Goal: Transaction & Acquisition: Book appointment/travel/reservation

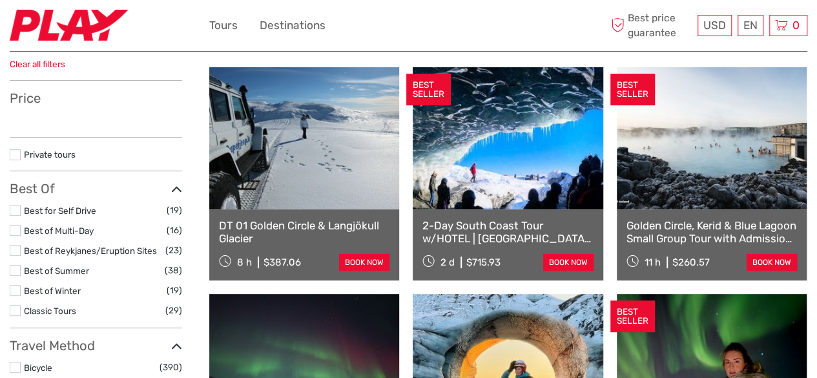
select select
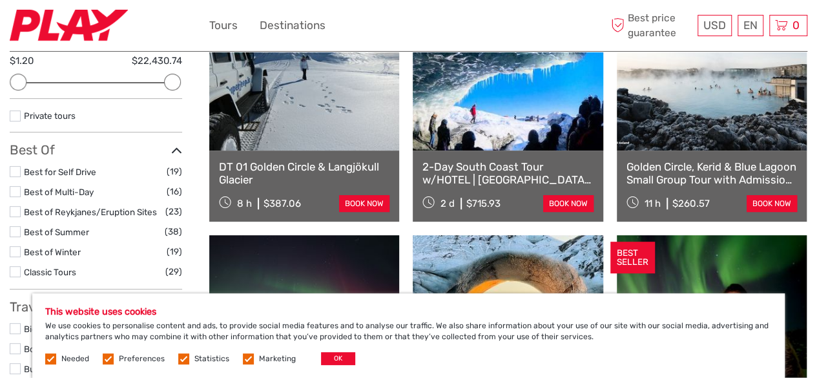
scroll to position [174, 0]
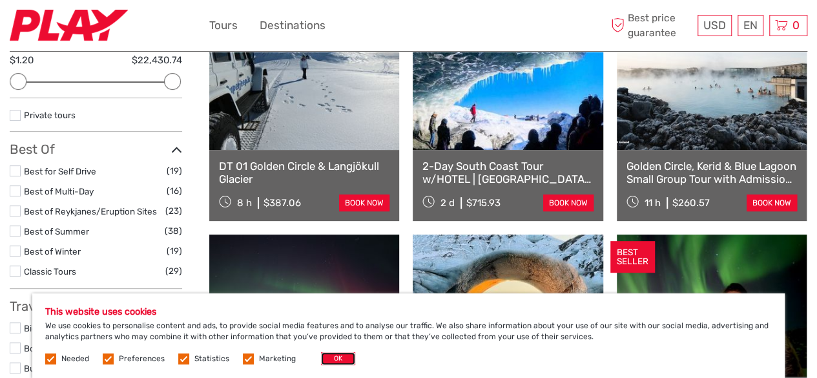
click at [329, 357] on button "OK" at bounding box center [338, 358] width 34 height 13
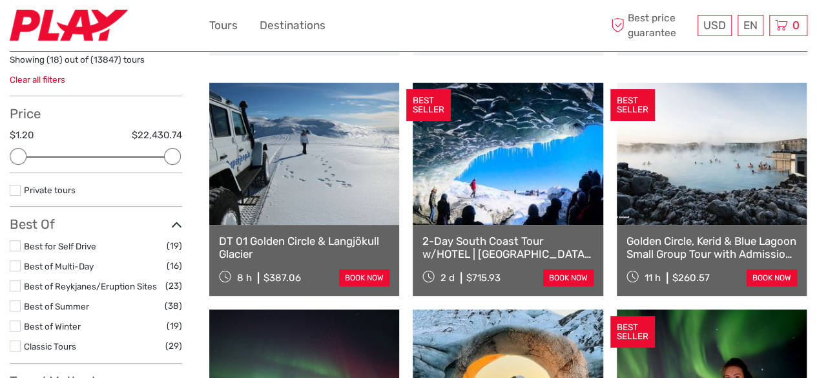
scroll to position [105, 0]
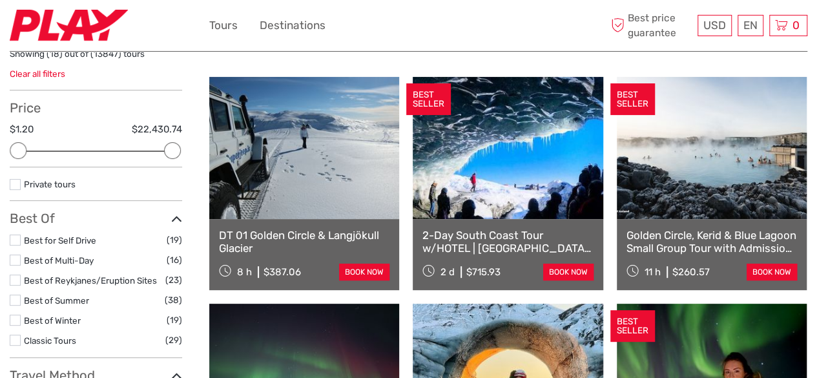
click at [285, 232] on link "DT 01 Golden Circle & Langjökull Glacier" at bounding box center [304, 242] width 170 height 26
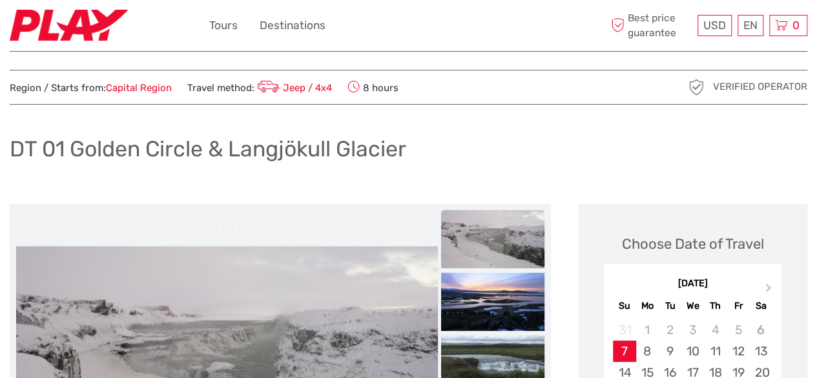
scroll to position [14, 0]
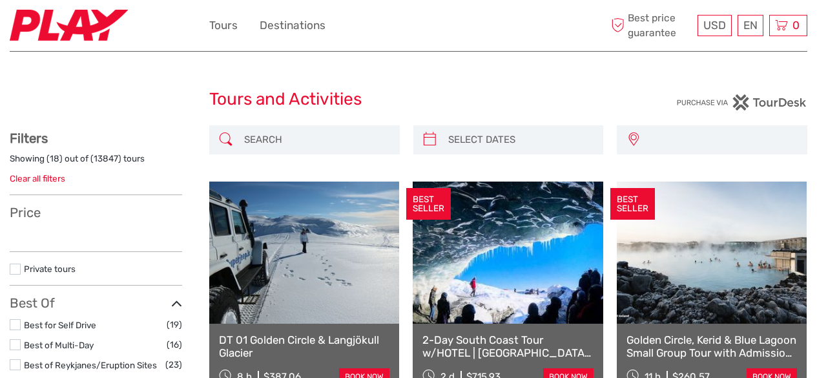
select select
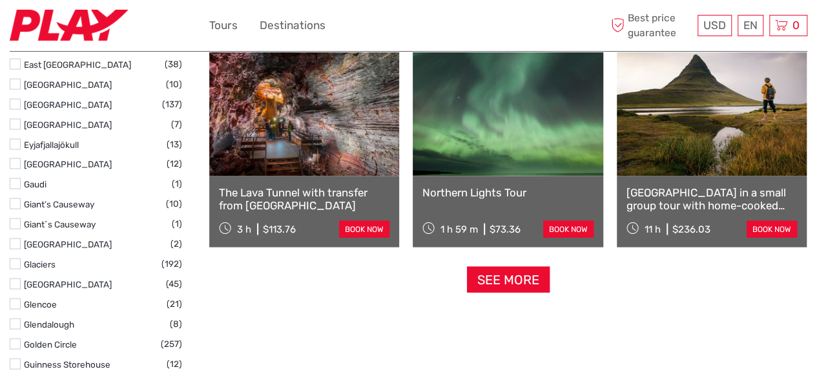
scroll to position [1281, 0]
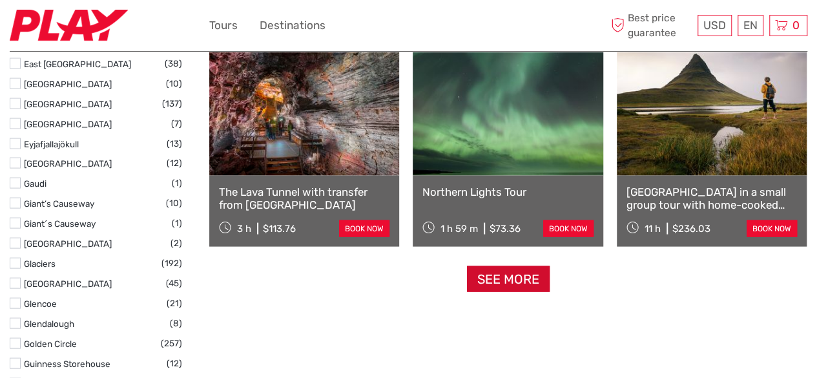
click at [500, 271] on link "See more" at bounding box center [508, 279] width 83 height 26
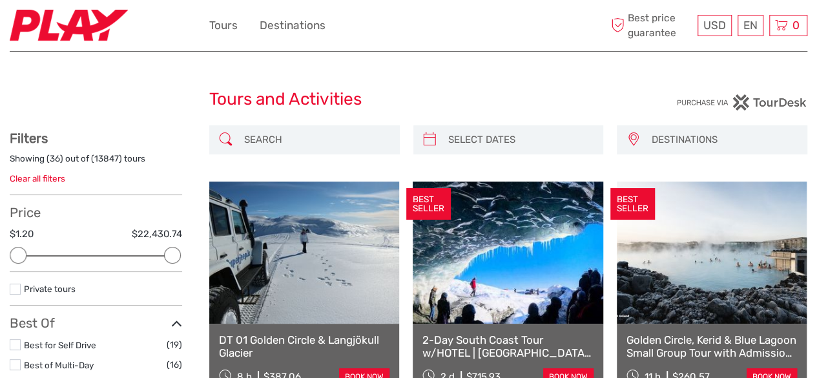
click at [348, 145] on input "search" at bounding box center [316, 139] width 154 height 23
click at [302, 141] on input "search" at bounding box center [316, 139] width 154 height 23
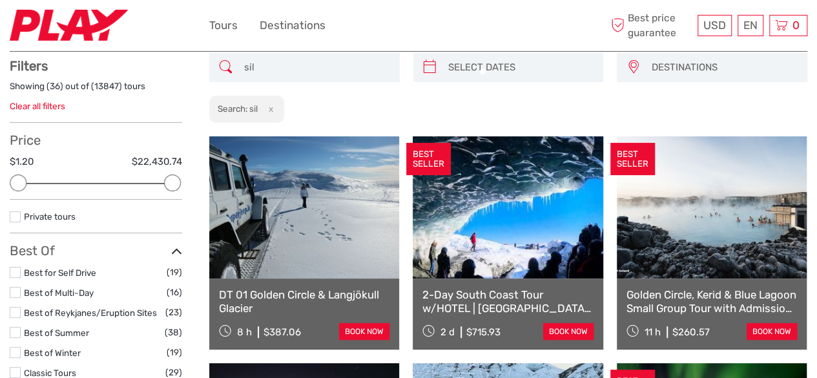
scroll to position [73, 0]
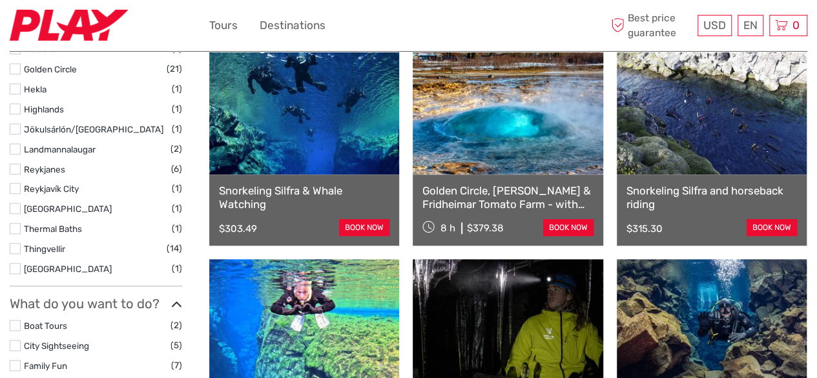
scroll to position [633, 0]
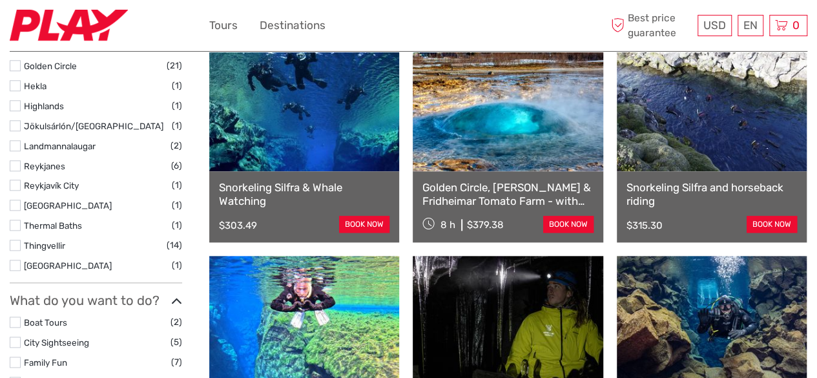
type input "silfra"
click at [479, 199] on link "Golden Circle, Silfra Snorkeling & Fridheimar Tomato Farm - with photos" at bounding box center [507, 194] width 170 height 26
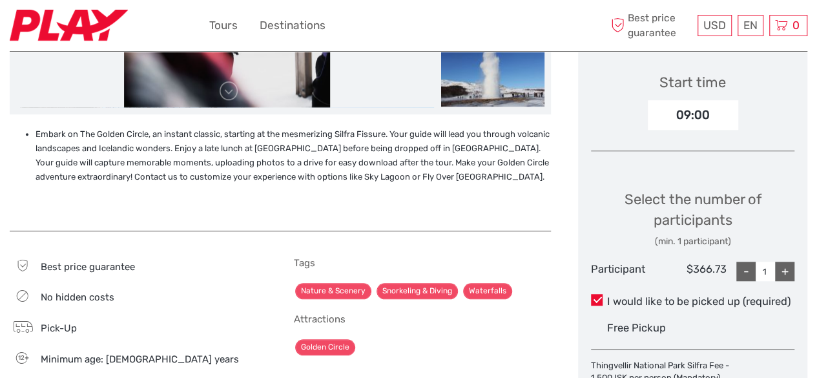
scroll to position [424, 0]
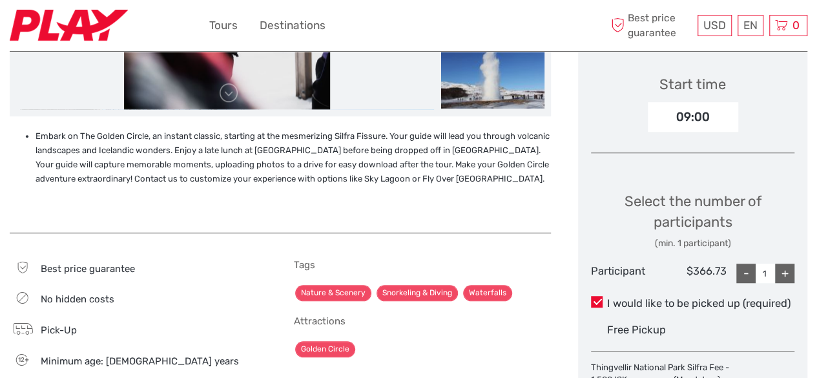
click at [789, 273] on div "+" at bounding box center [784, 272] width 19 height 19
type input "3"
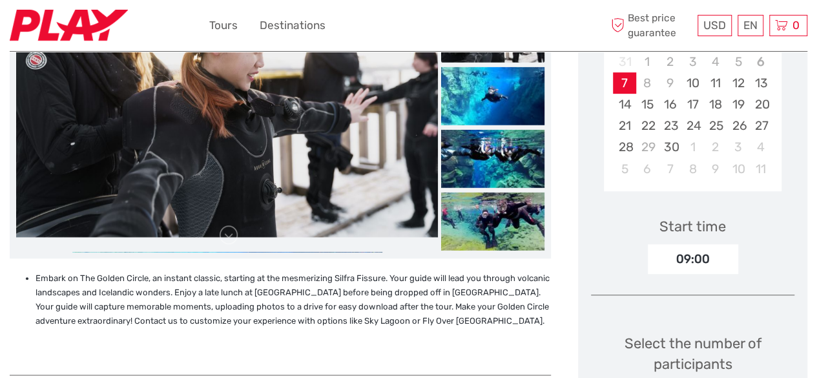
scroll to position [236, 0]
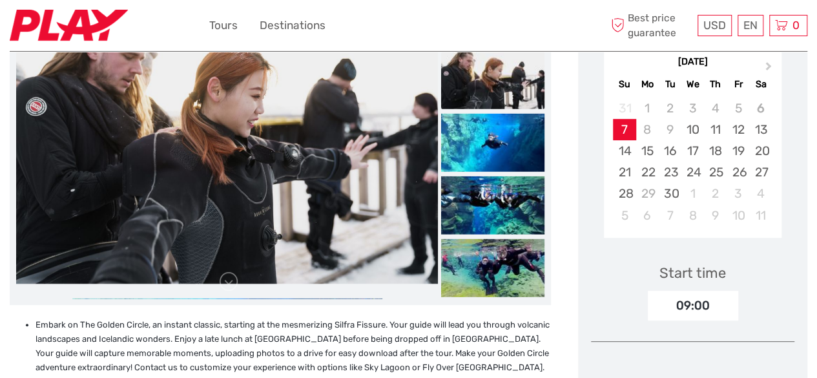
click at [507, 83] on img at bounding box center [492, 79] width 103 height 58
click at [493, 145] on img at bounding box center [492, 142] width 103 height 58
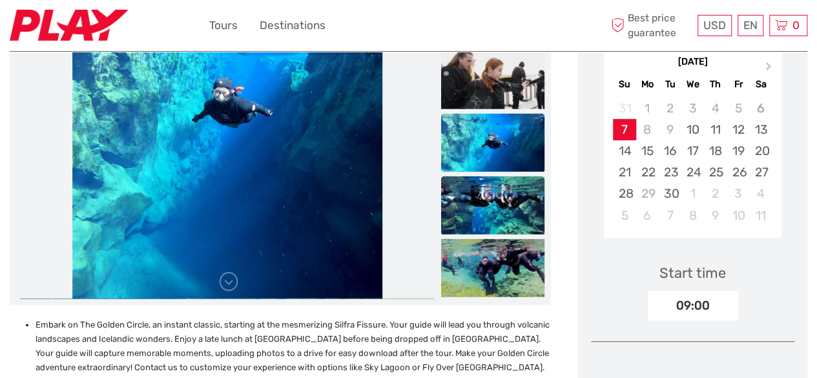
click at [490, 198] on img at bounding box center [492, 205] width 103 height 58
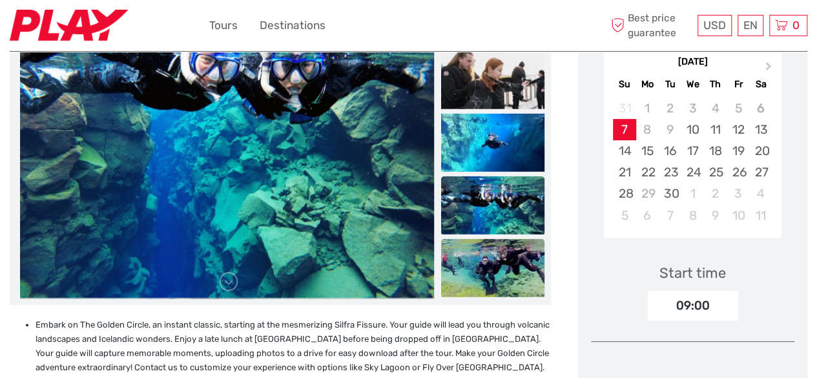
click at [487, 272] on img at bounding box center [492, 267] width 103 height 58
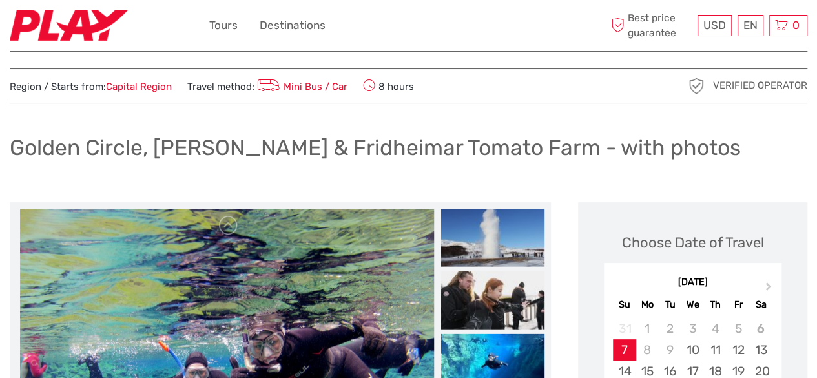
scroll to position [125, 0]
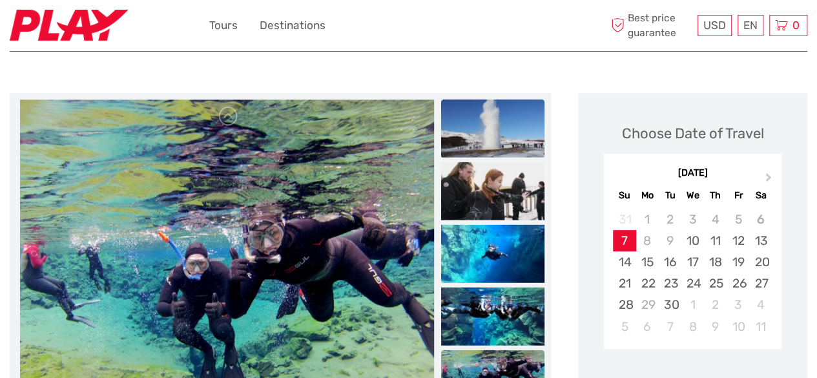
click at [497, 136] on img at bounding box center [492, 128] width 103 height 58
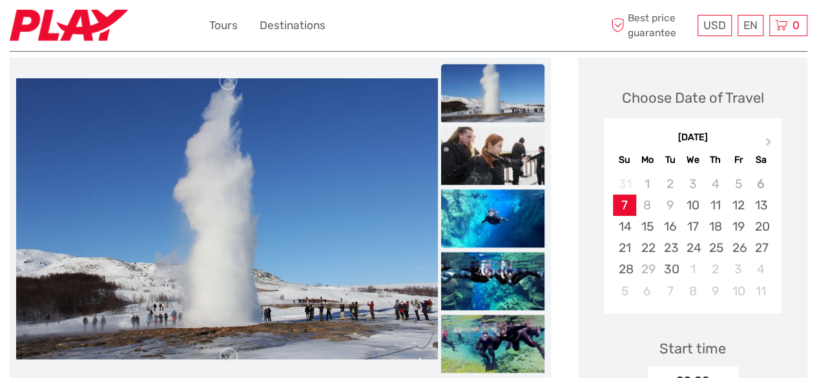
scroll to position [159, 0]
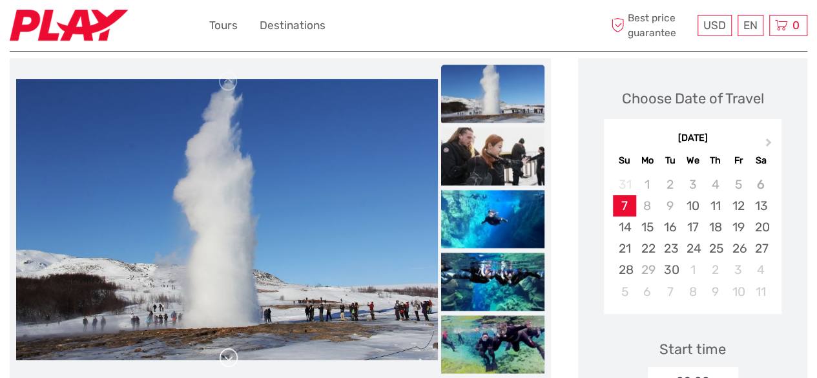
click at [232, 360] on link at bounding box center [228, 357] width 21 height 21
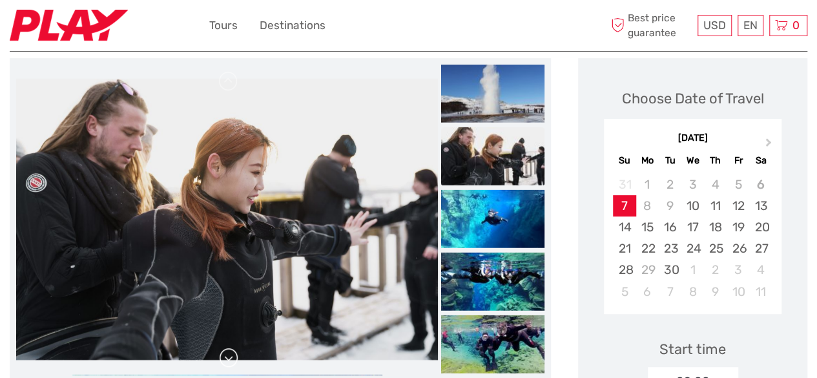
click at [232, 360] on link at bounding box center [228, 357] width 21 height 21
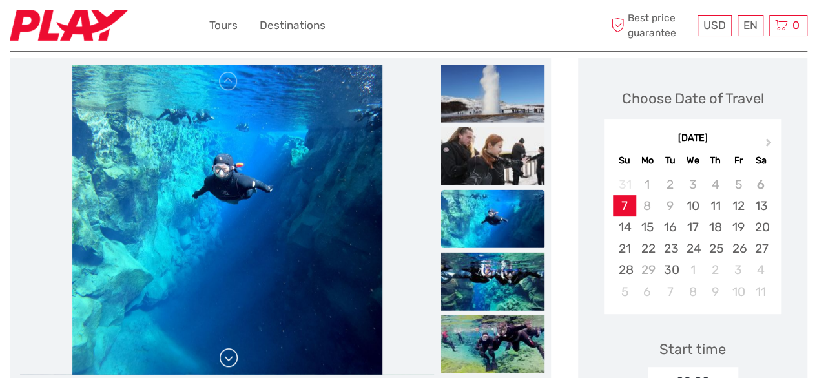
click at [232, 360] on link at bounding box center [228, 357] width 21 height 21
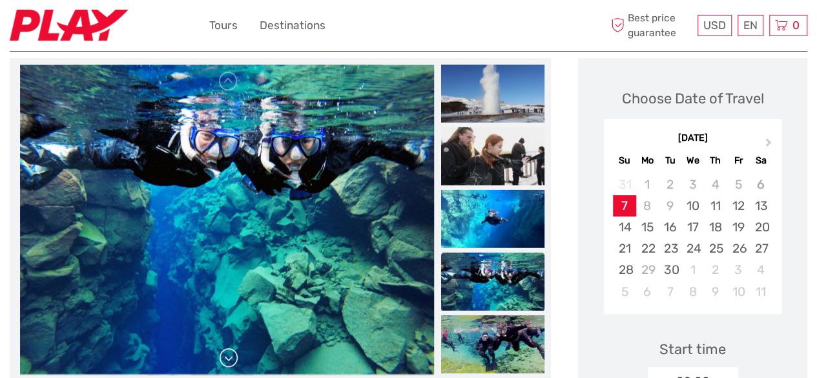
click at [232, 360] on link at bounding box center [228, 357] width 21 height 21
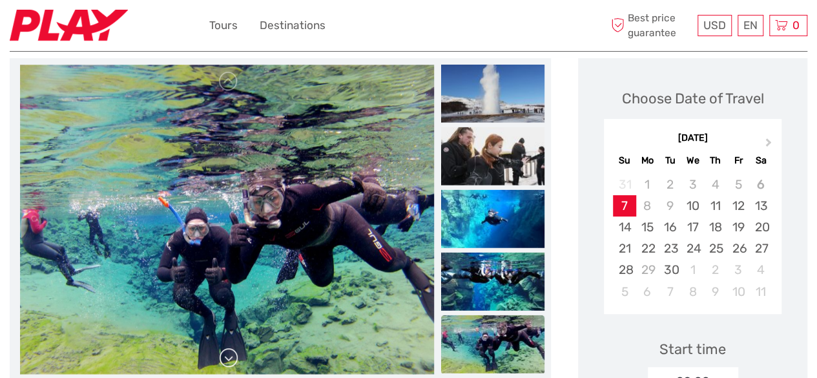
click at [232, 360] on link at bounding box center [228, 357] width 21 height 21
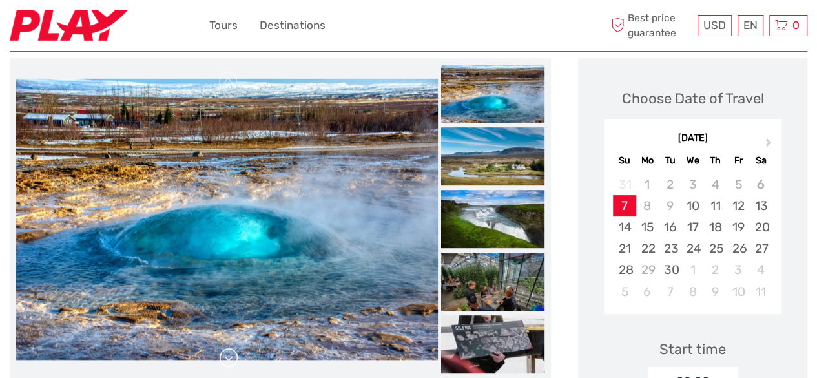
click at [232, 360] on li at bounding box center [227, 220] width 422 height 310
click at [232, 360] on link at bounding box center [228, 357] width 21 height 21
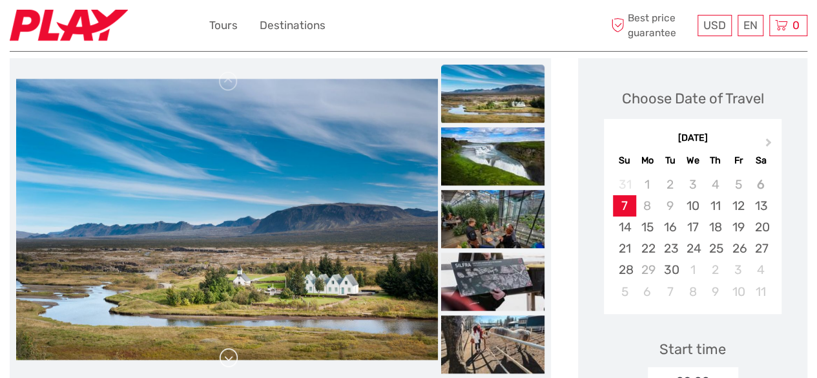
click at [232, 360] on link at bounding box center [228, 357] width 21 height 21
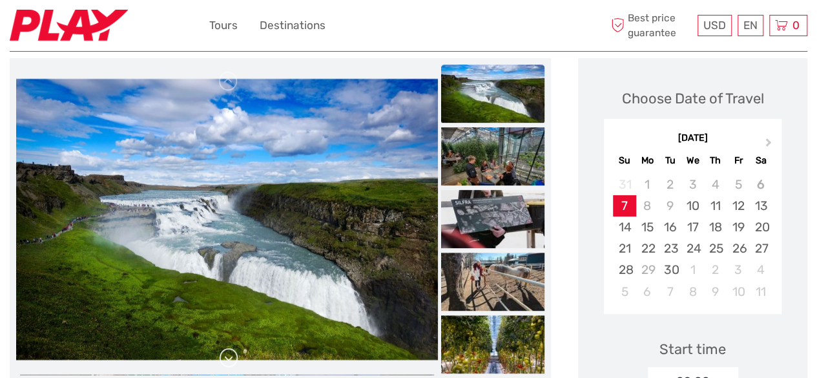
click at [232, 360] on link at bounding box center [228, 357] width 21 height 21
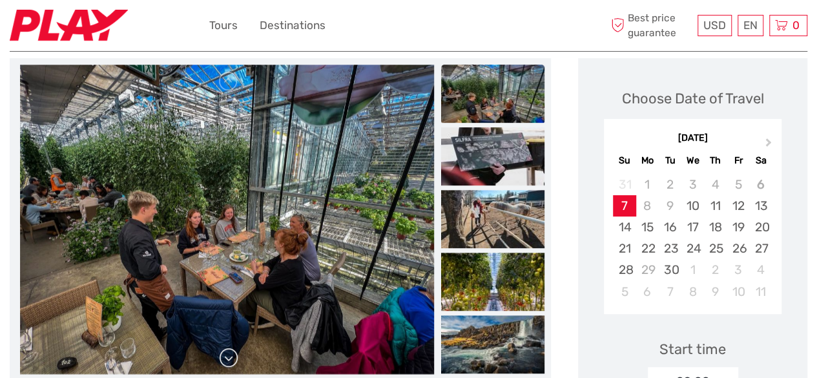
click at [232, 360] on link at bounding box center [228, 357] width 21 height 21
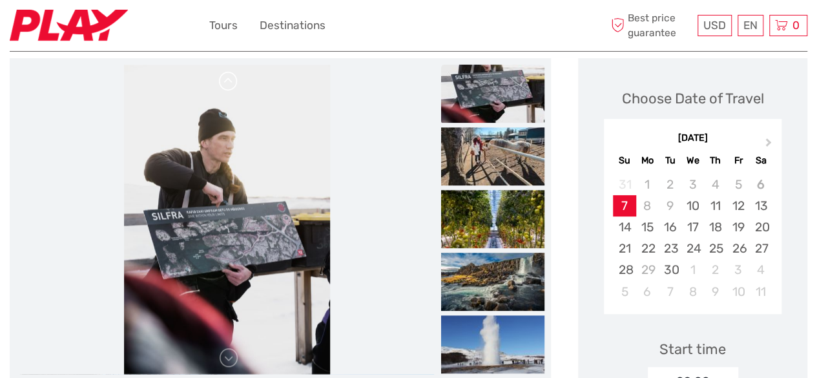
click at [235, 87] on link at bounding box center [228, 81] width 21 height 21
click at [232, 87] on link at bounding box center [228, 81] width 21 height 21
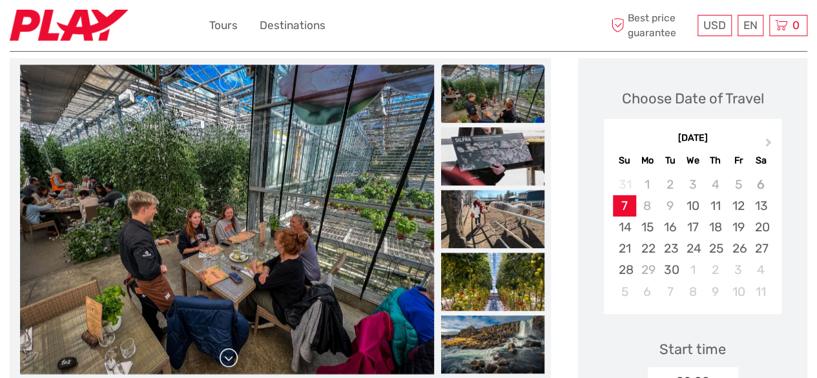
click at [230, 358] on link at bounding box center [228, 357] width 21 height 21
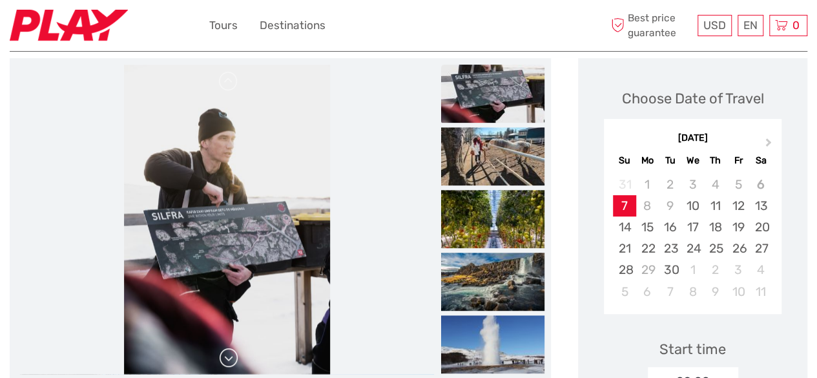
click at [230, 358] on link at bounding box center [228, 357] width 21 height 21
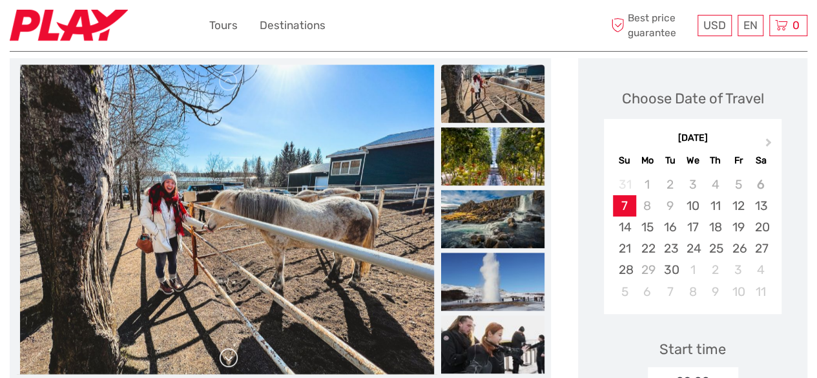
click at [230, 358] on link at bounding box center [228, 357] width 21 height 21
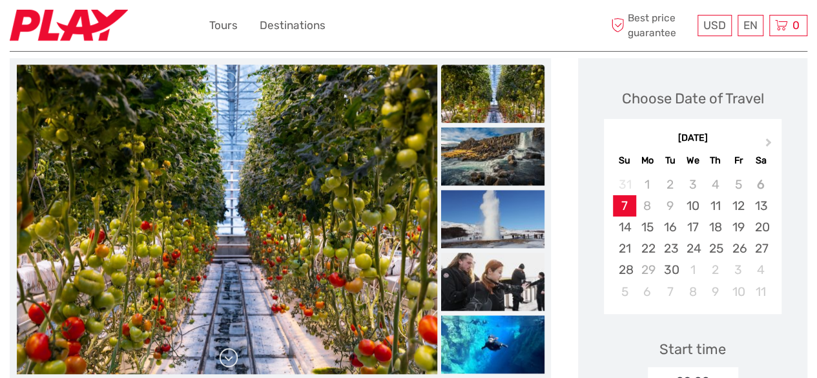
click at [230, 358] on link at bounding box center [228, 357] width 21 height 21
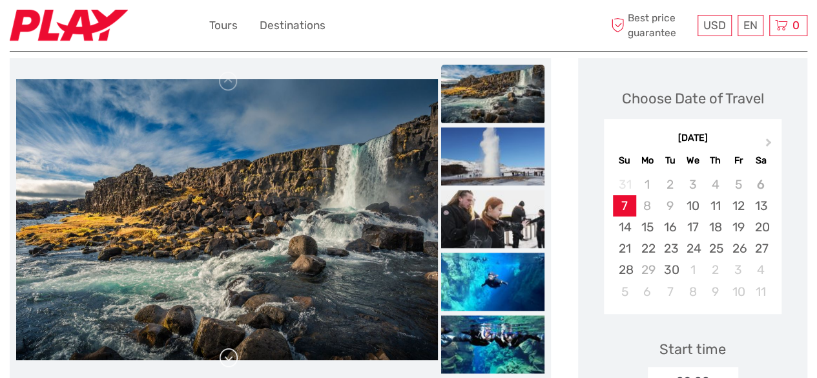
click at [230, 358] on link at bounding box center [228, 357] width 21 height 21
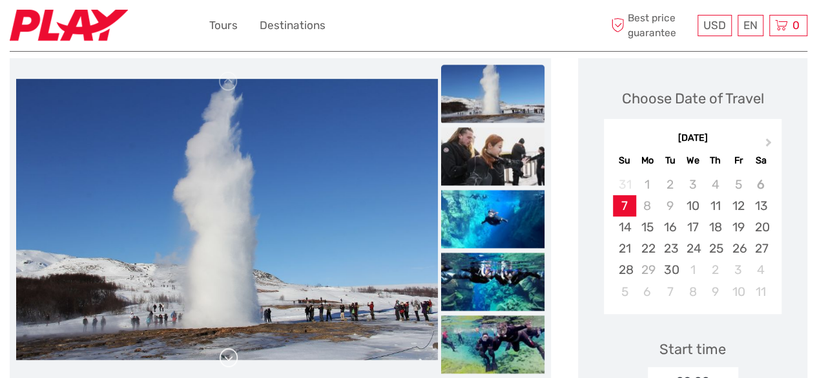
click at [230, 358] on link at bounding box center [228, 357] width 21 height 21
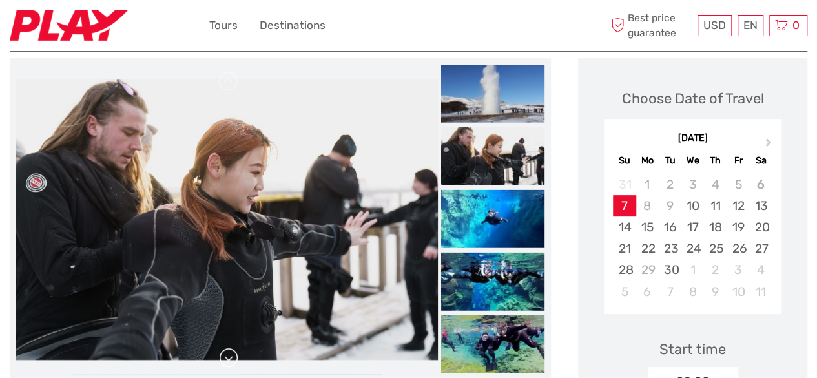
click at [230, 358] on link at bounding box center [228, 357] width 21 height 21
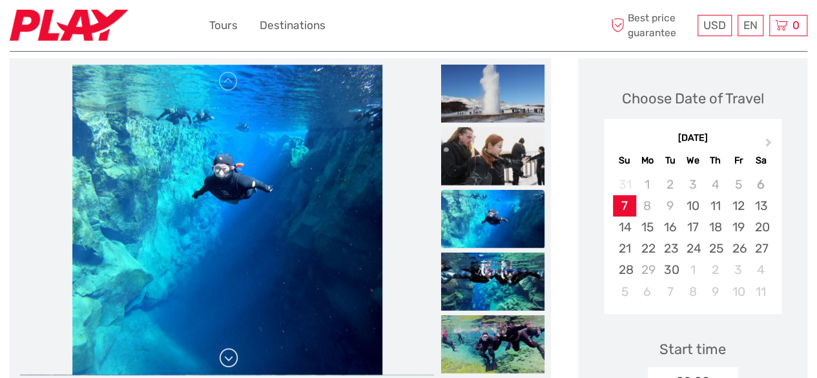
click at [230, 358] on link at bounding box center [228, 357] width 21 height 21
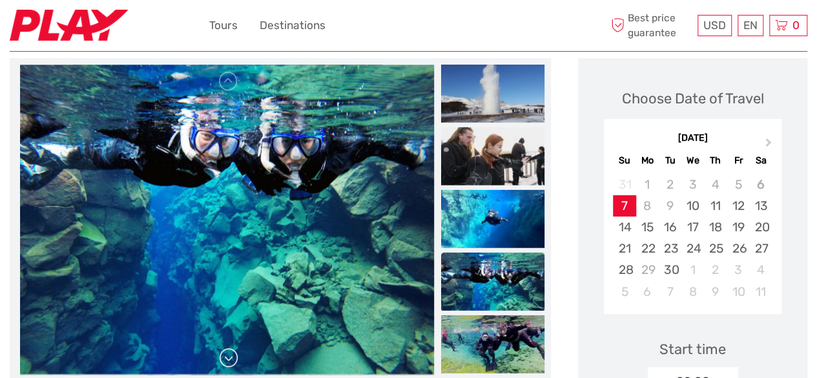
click at [230, 358] on link at bounding box center [228, 357] width 21 height 21
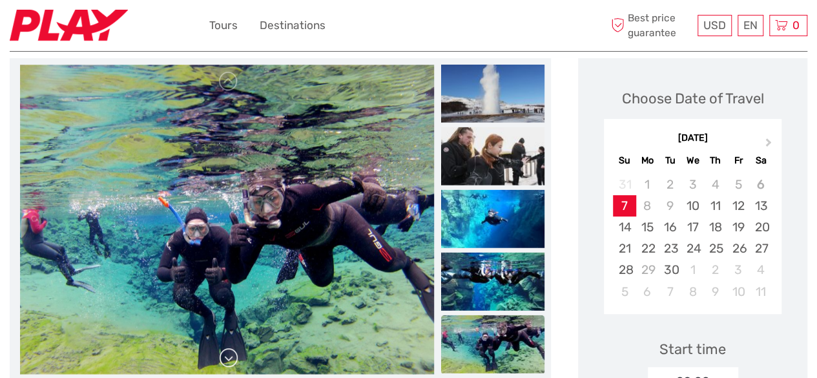
click at [230, 358] on link at bounding box center [228, 357] width 21 height 21
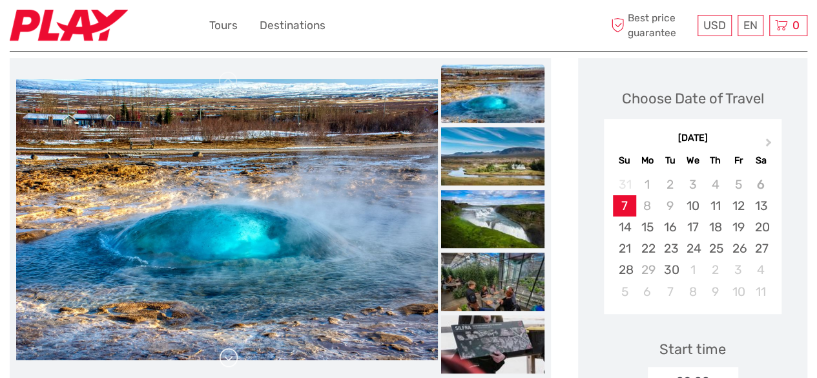
click at [230, 358] on link at bounding box center [228, 357] width 21 height 21
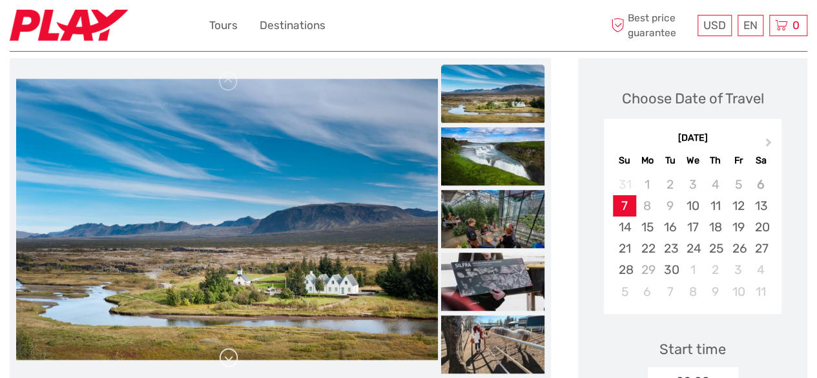
click at [230, 358] on link at bounding box center [228, 357] width 21 height 21
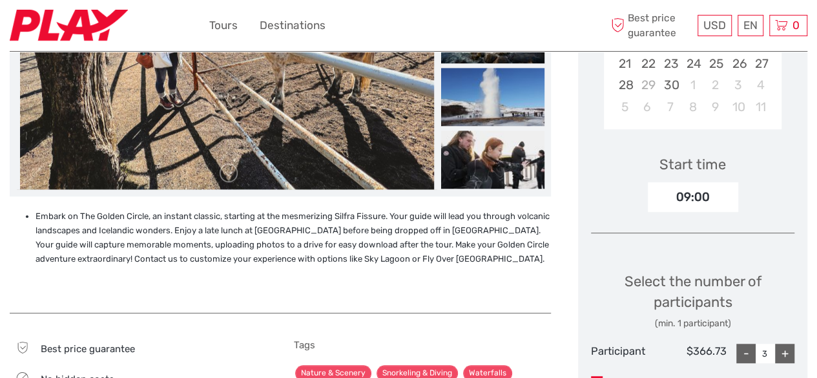
scroll to position [345, 0]
